Goal: Use online tool/utility: Use online tool/utility

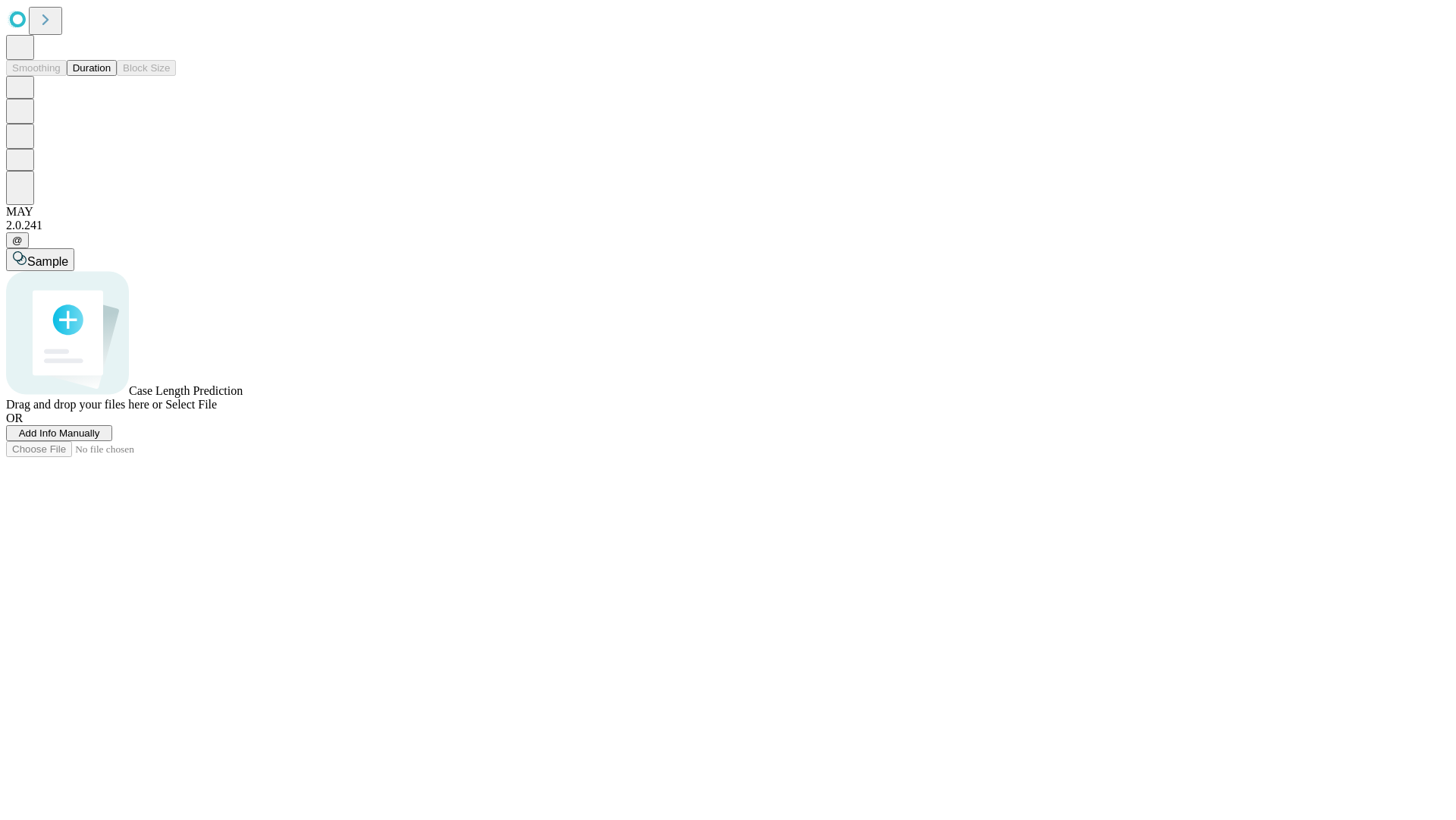
click at [111, 76] on button "Duration" at bounding box center [91, 67] width 51 height 16
click at [217, 410] on span "Select File" at bounding box center [191, 404] width 52 height 13
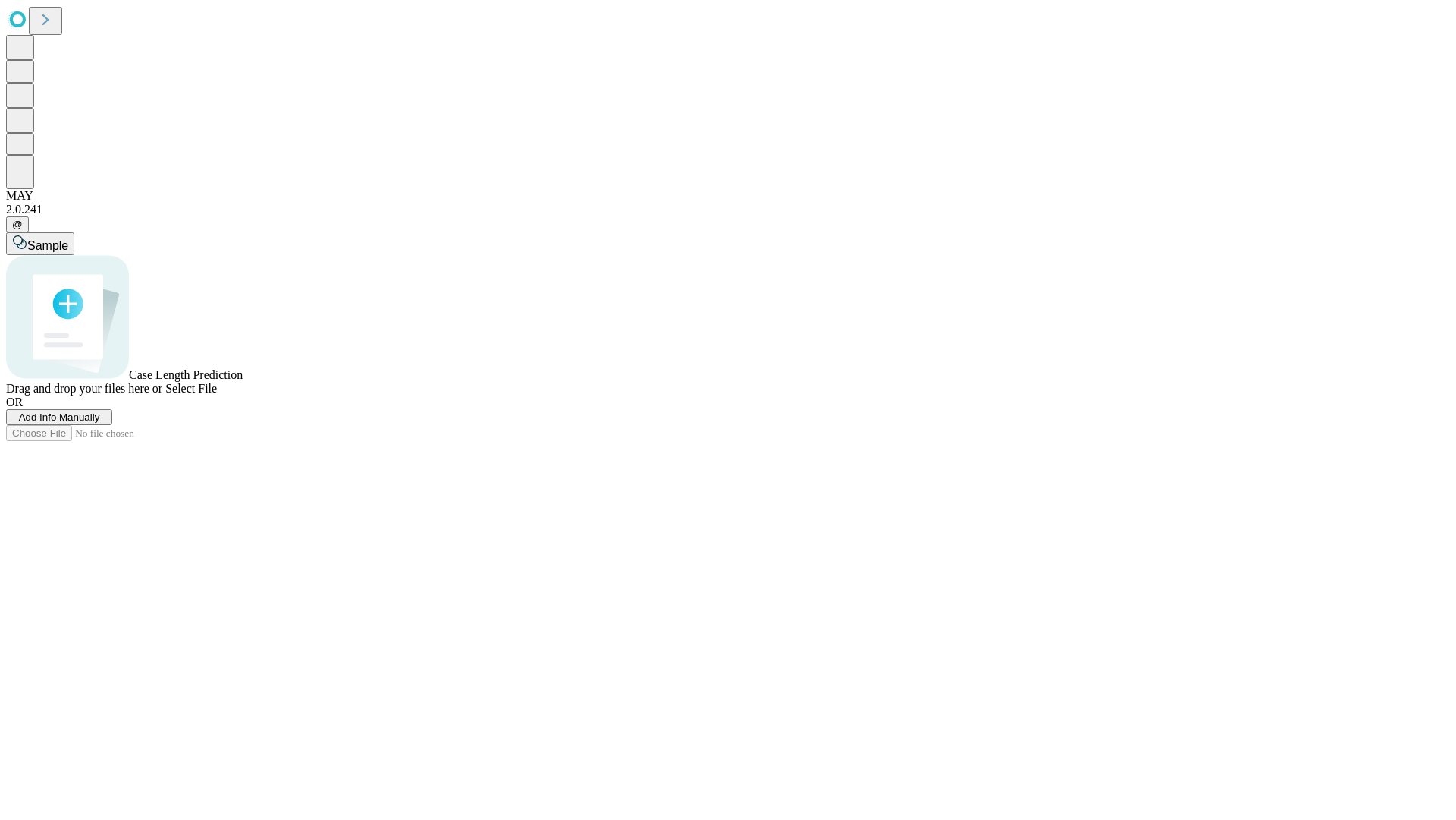
click at [217, 395] on span "Select File" at bounding box center [191, 388] width 52 height 13
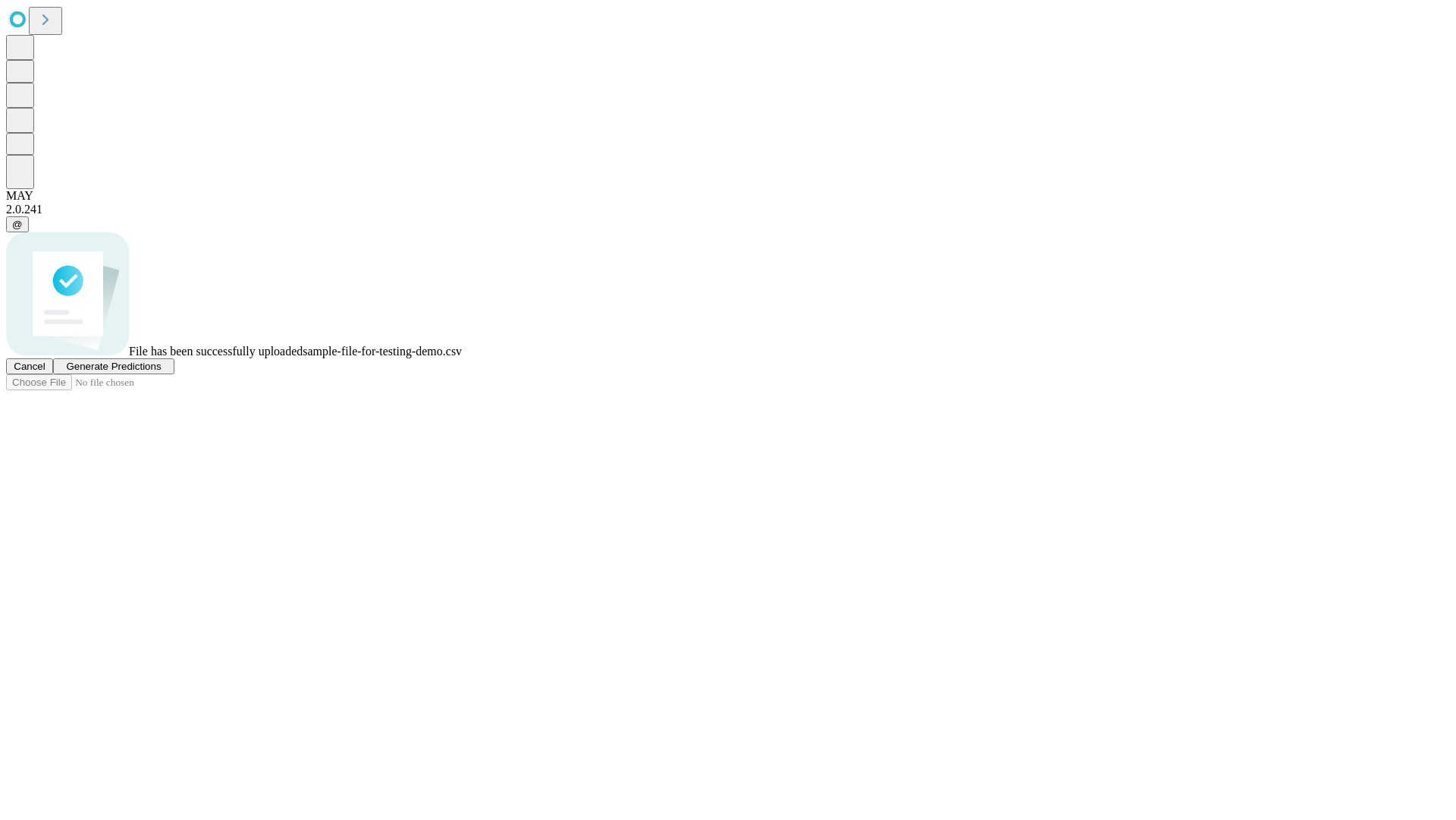
click at [161, 372] on span "Generate Predictions" at bounding box center [114, 366] width 95 height 11
